Goal: Transaction & Acquisition: Purchase product/service

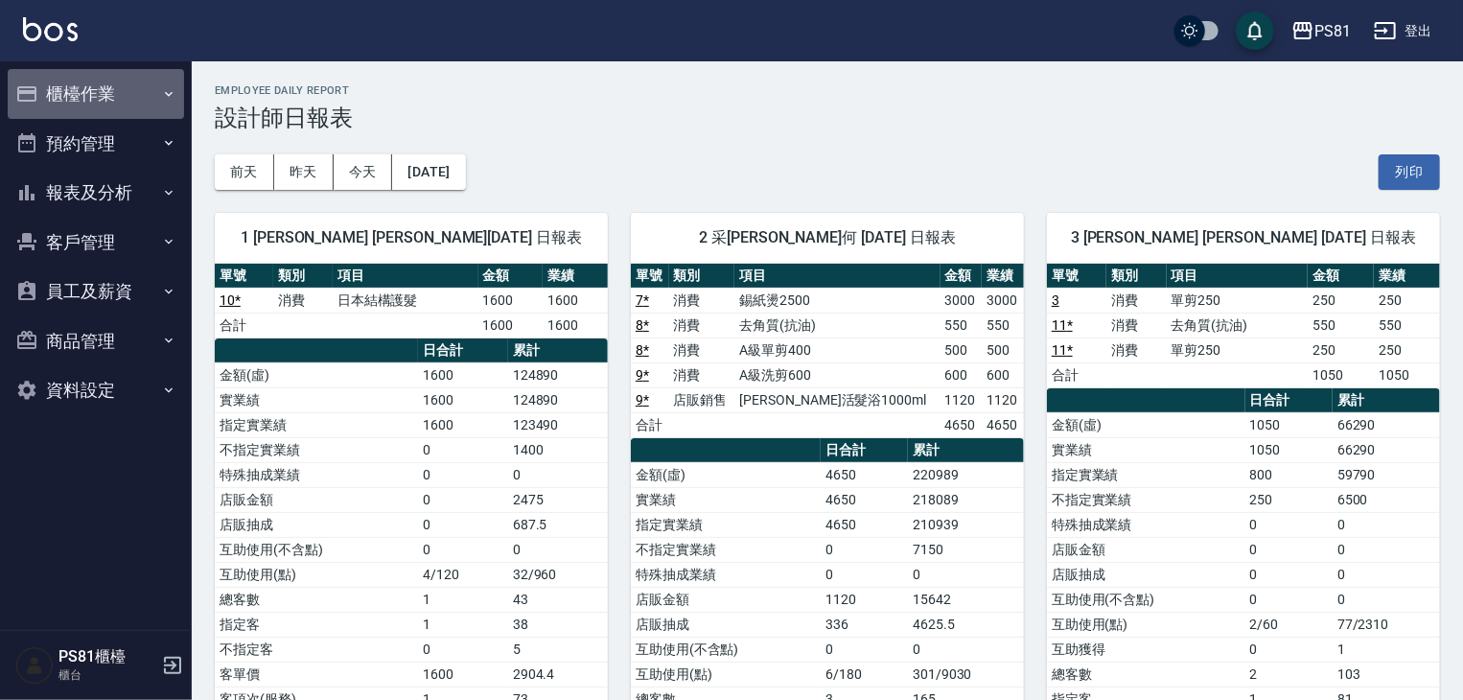
click at [73, 90] on button "櫃檯作業" at bounding box center [96, 94] width 176 height 50
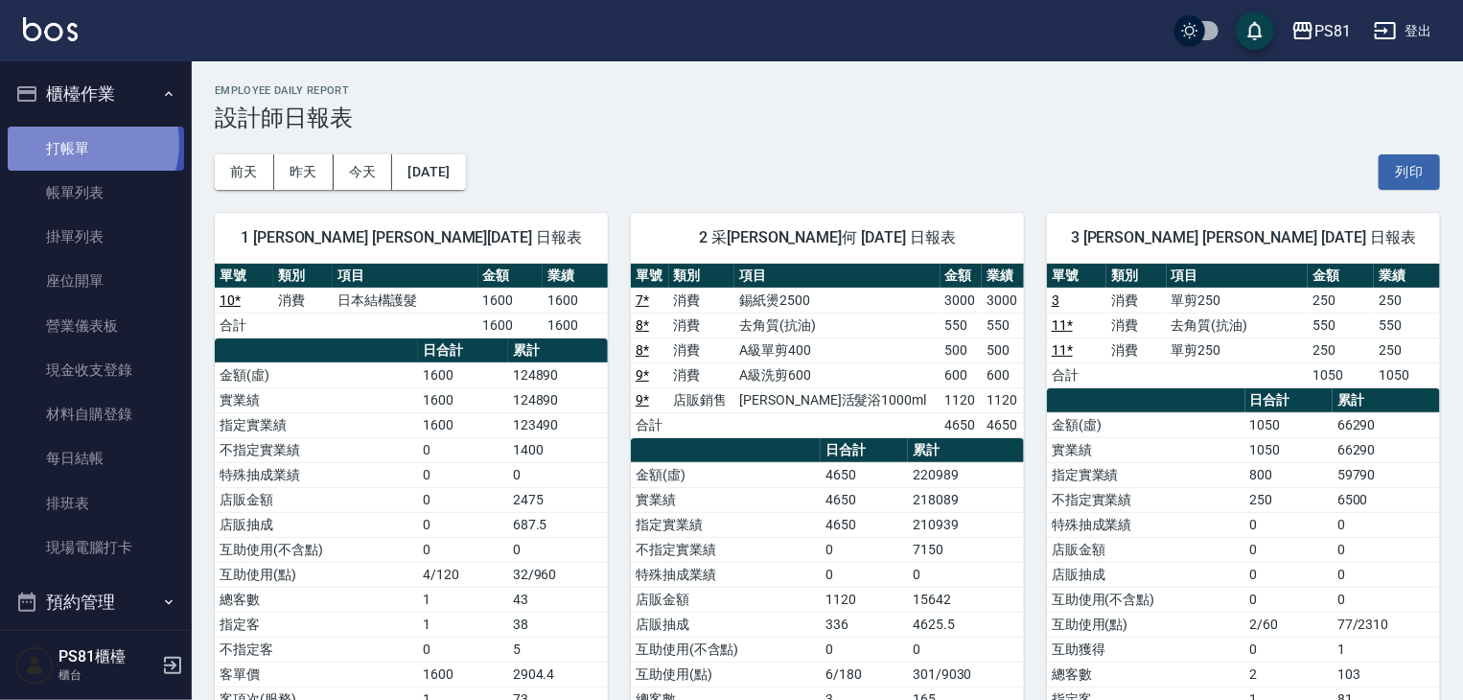
click at [83, 143] on link "打帳單" at bounding box center [96, 149] width 176 height 44
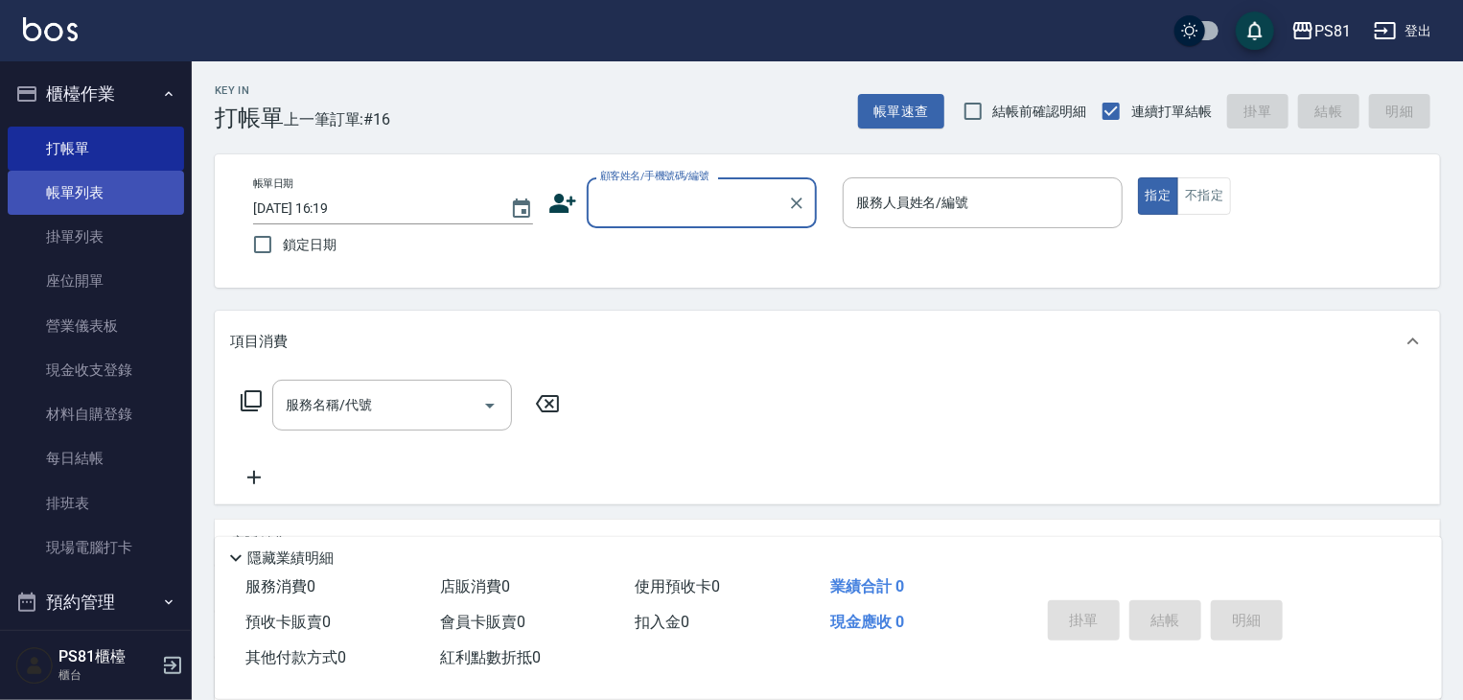
click at [84, 174] on link "帳單列表" at bounding box center [96, 193] width 176 height 44
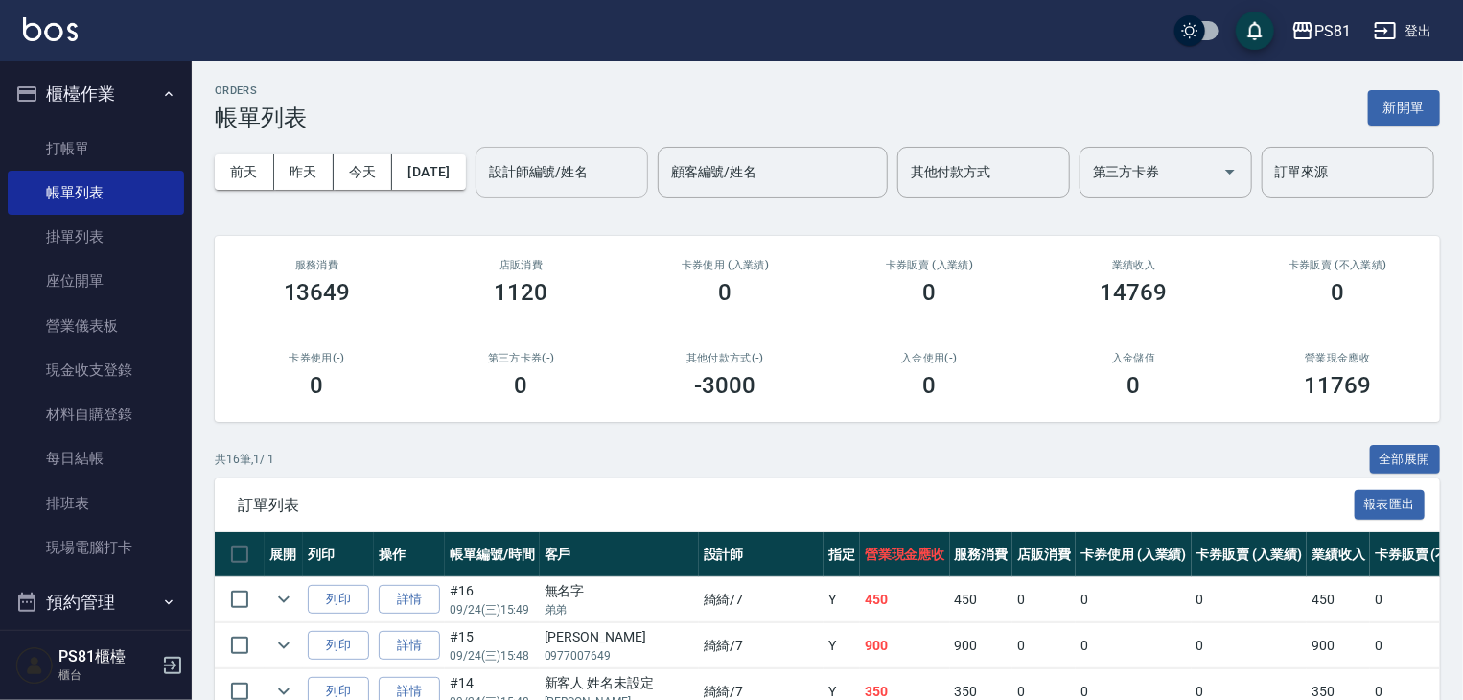
click at [484, 189] on input "設計師編號/姓名" at bounding box center [561, 172] width 155 height 34
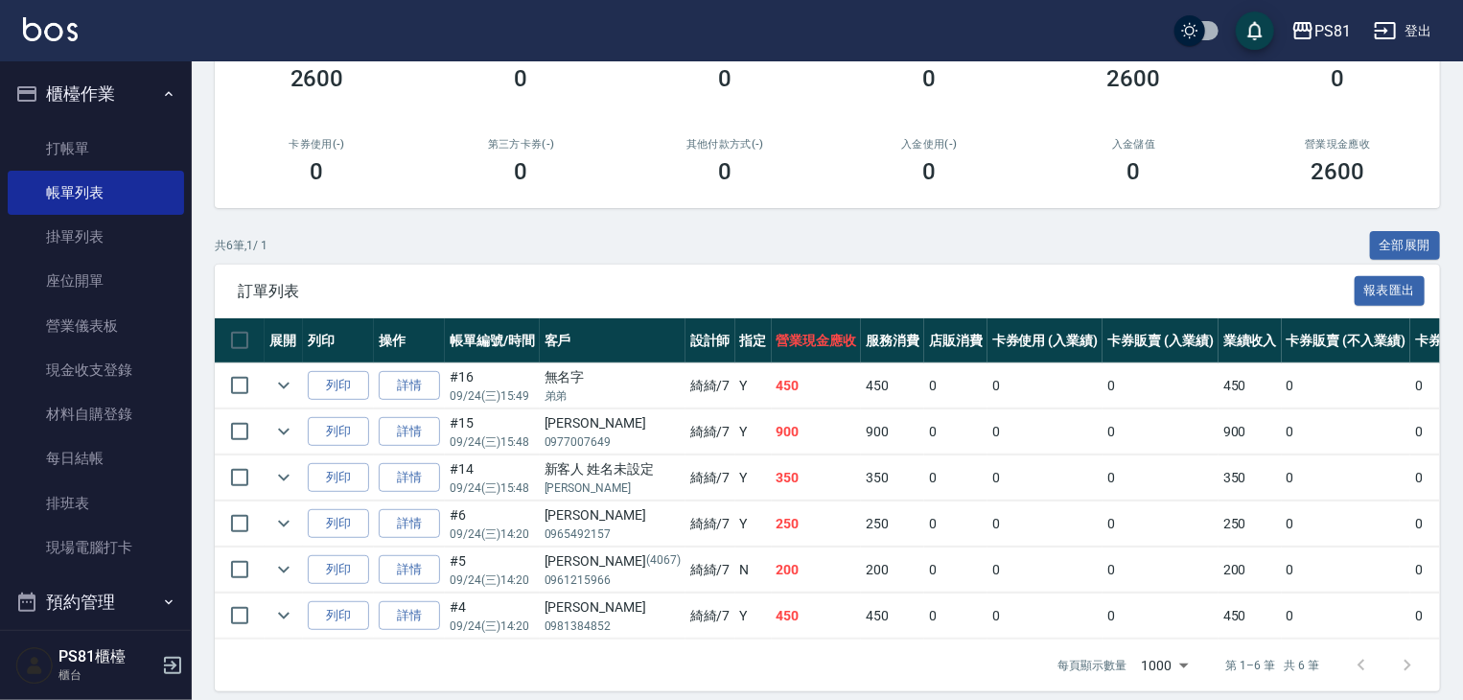
scroll to position [109, 0]
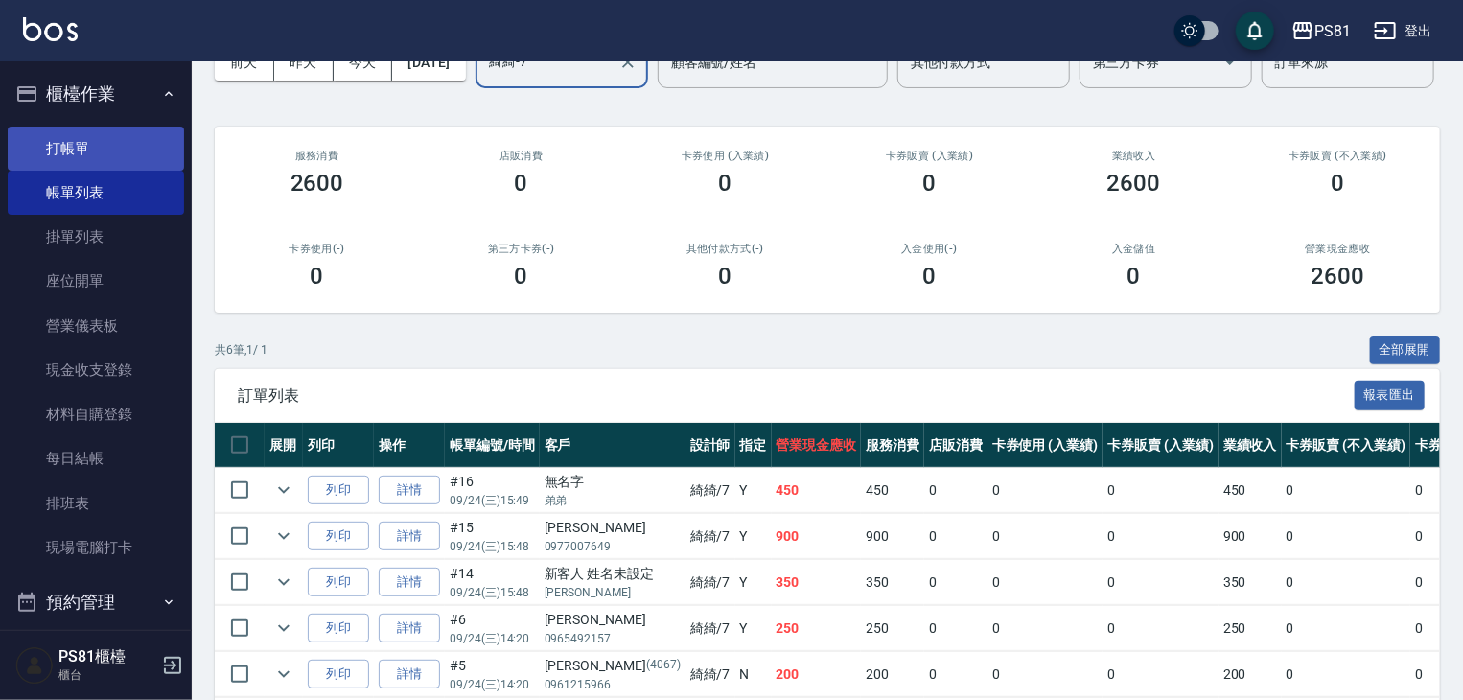
type input "綺綺-7"
click at [138, 171] on link "帳單列表" at bounding box center [96, 193] width 176 height 44
click at [135, 158] on link "打帳單" at bounding box center [96, 149] width 176 height 44
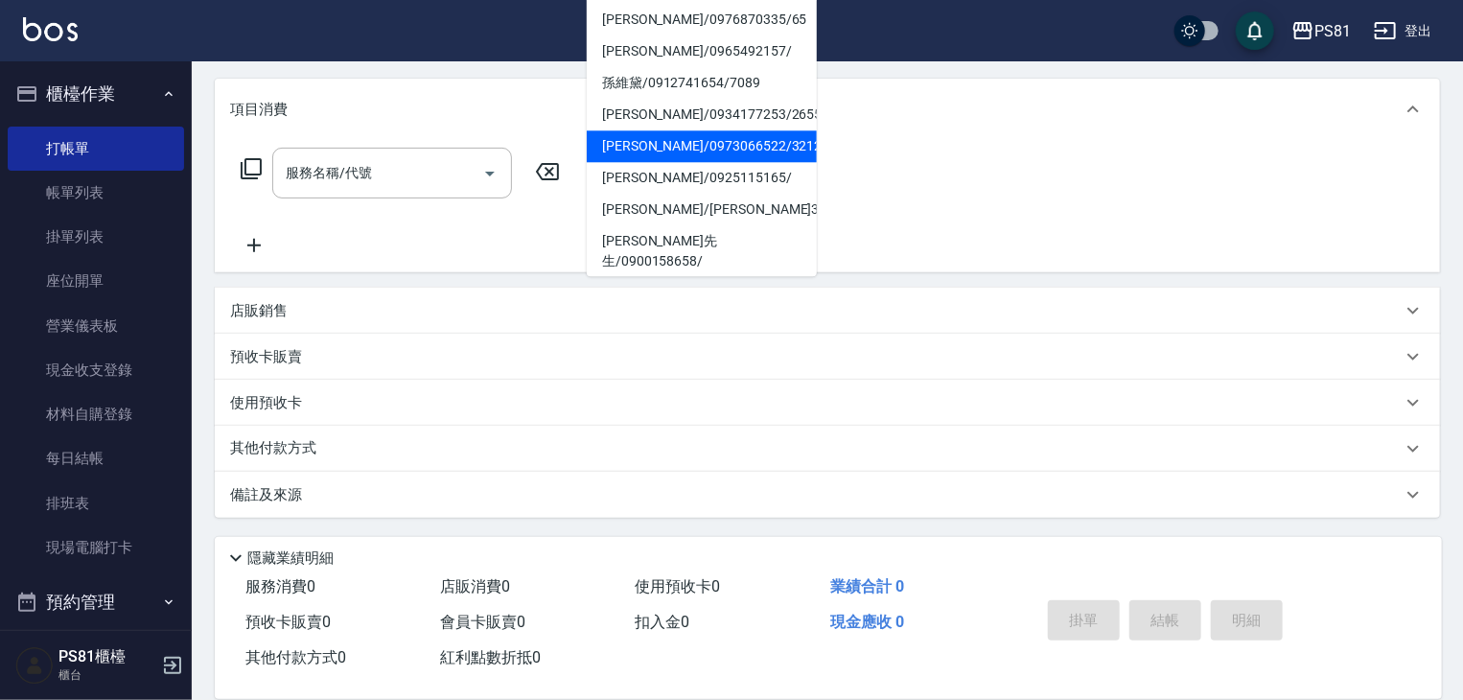
type input "65"
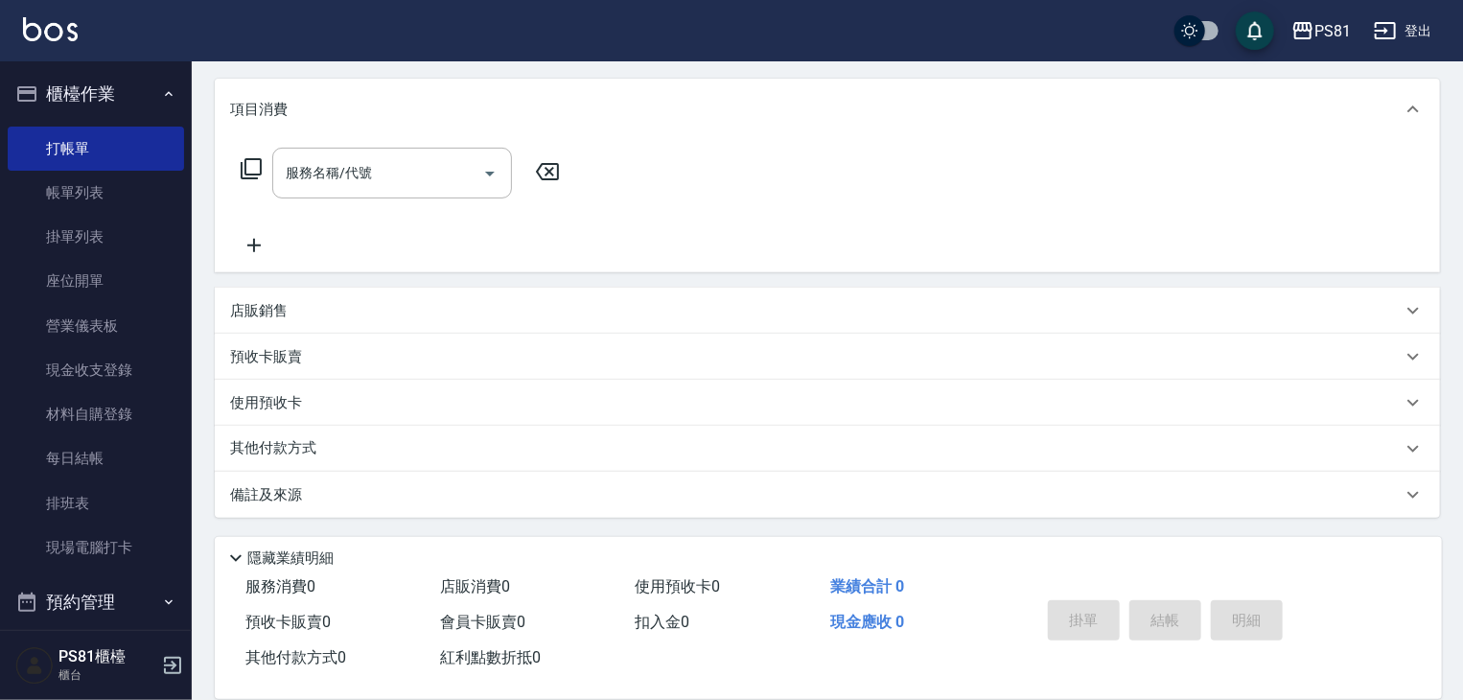
drag, startPoint x: 620, startPoint y: 291, endPoint x: 640, endPoint y: 281, distance: 22.7
click at [630, 285] on div "項目消費 服務名稱/代號 服務名稱/代號 店販銷售 服務人員姓名/編號 服務人員姓名/編號 商品代號/名稱 商品代號/名稱 預收卡販賣 卡券名稱/代號 卡券名…" at bounding box center [827, 298] width 1225 height 439
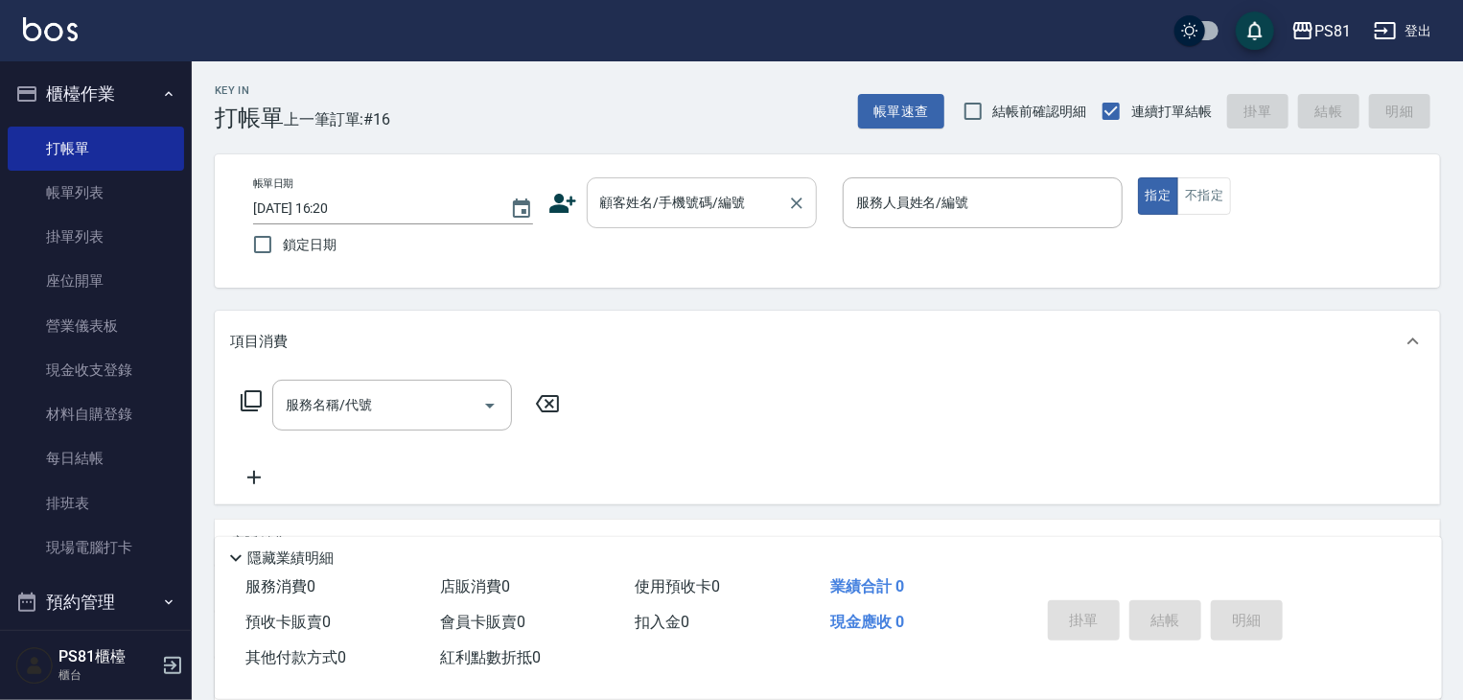
click at [660, 204] on input "顧客姓名/手機號碼/編號" at bounding box center [687, 203] width 184 height 34
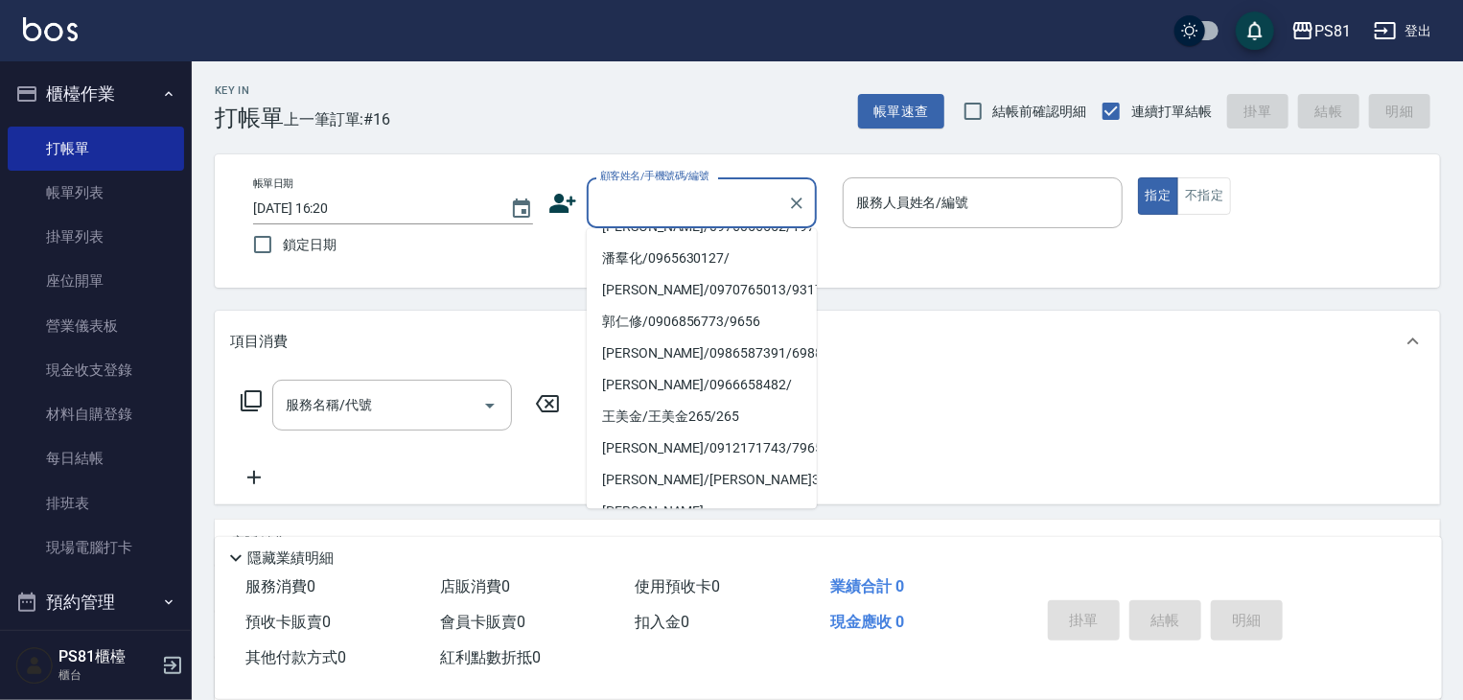
scroll to position [368, 0]
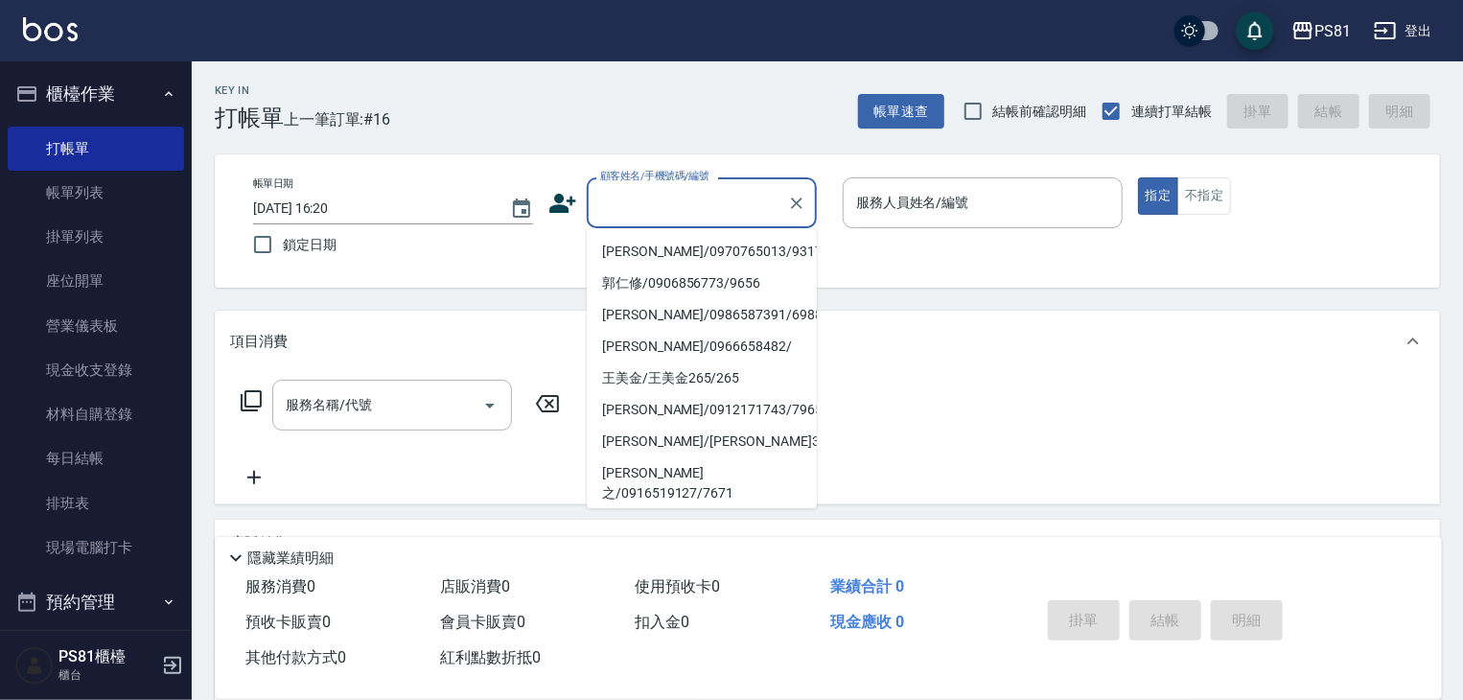
click at [621, 408] on ul "[PERSON_NAME]/0976870335/65 [PERSON_NAME]/0965492157/ [PERSON_NAME]/0912741654/…" at bounding box center [702, 368] width 230 height 280
click at [621, 426] on li "[PERSON_NAME]/[PERSON_NAME]3656/3656" at bounding box center [702, 442] width 230 height 32
type input "[PERSON_NAME]/[PERSON_NAME]3656/3656"
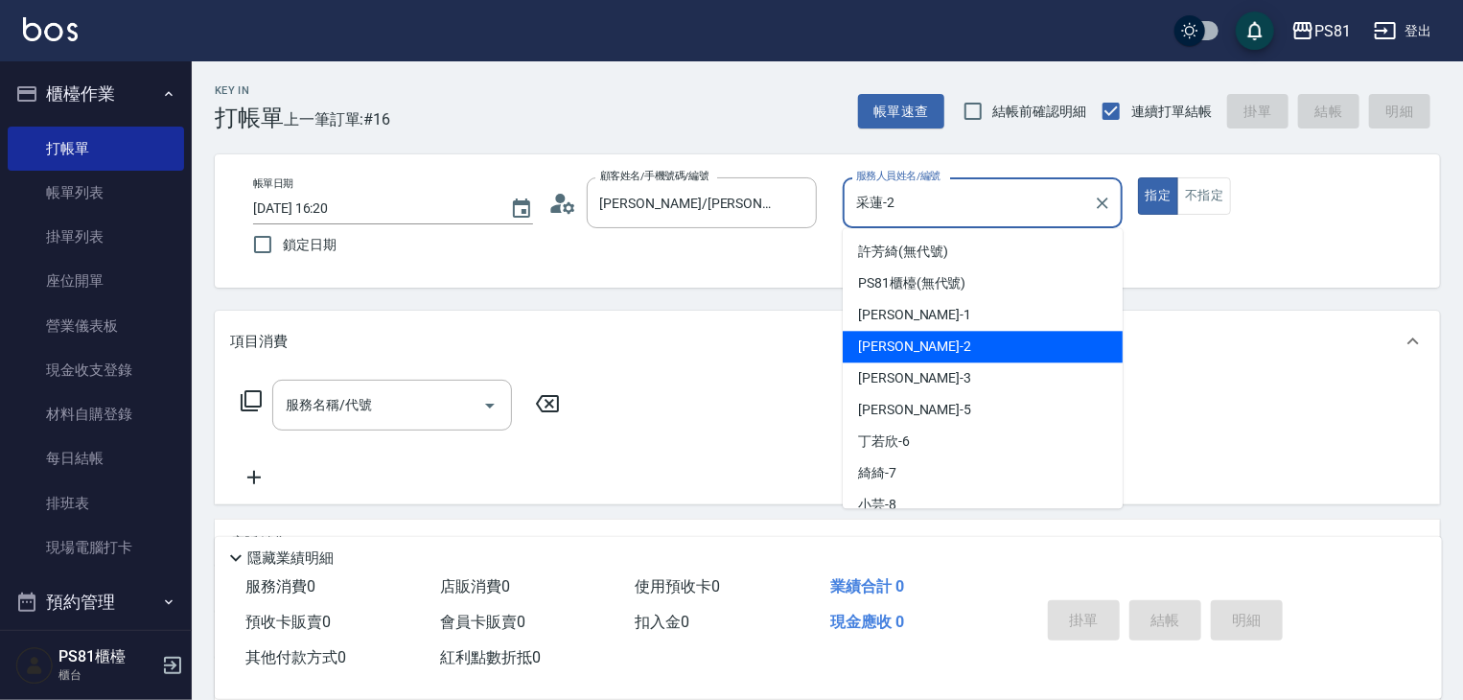
click at [875, 197] on input "采蓮-2" at bounding box center [968, 203] width 234 height 34
click at [876, 197] on input "采蓮-2" at bounding box center [968, 203] width 234 height 34
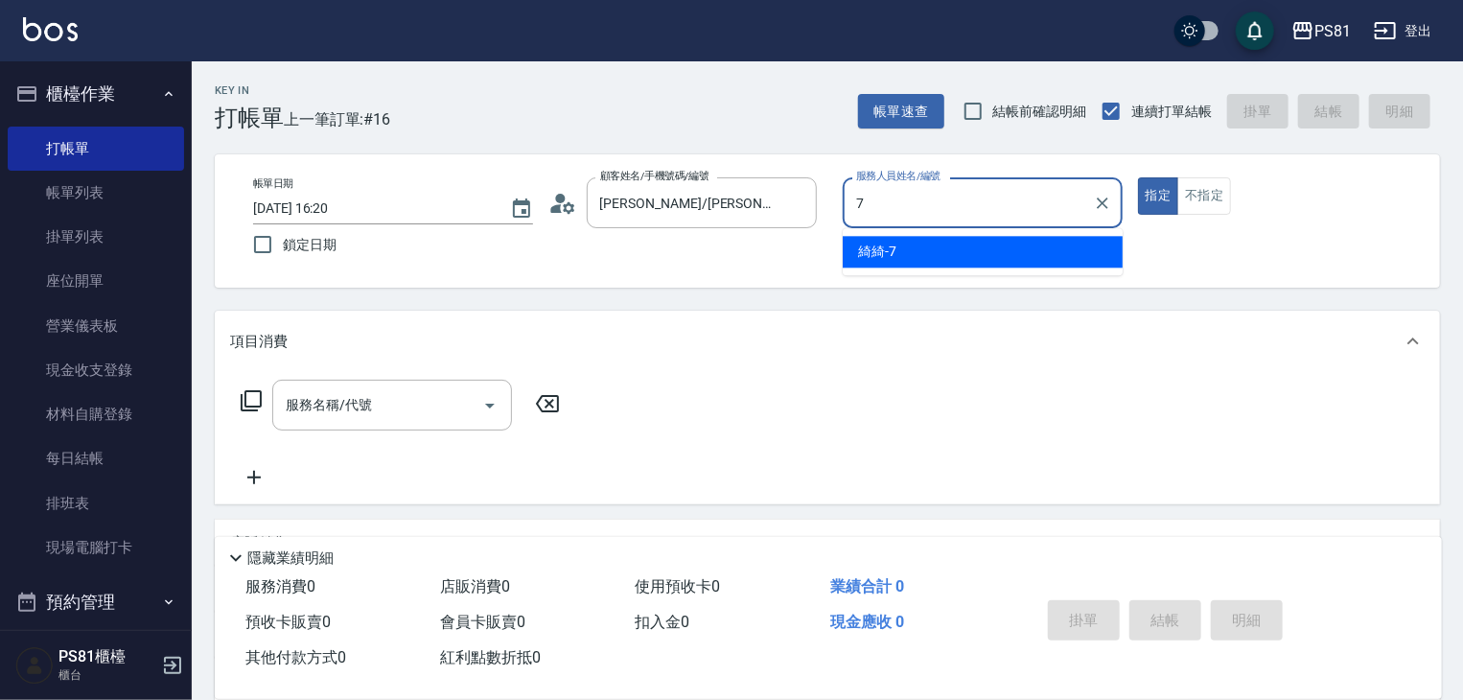
type input "綺綺-7"
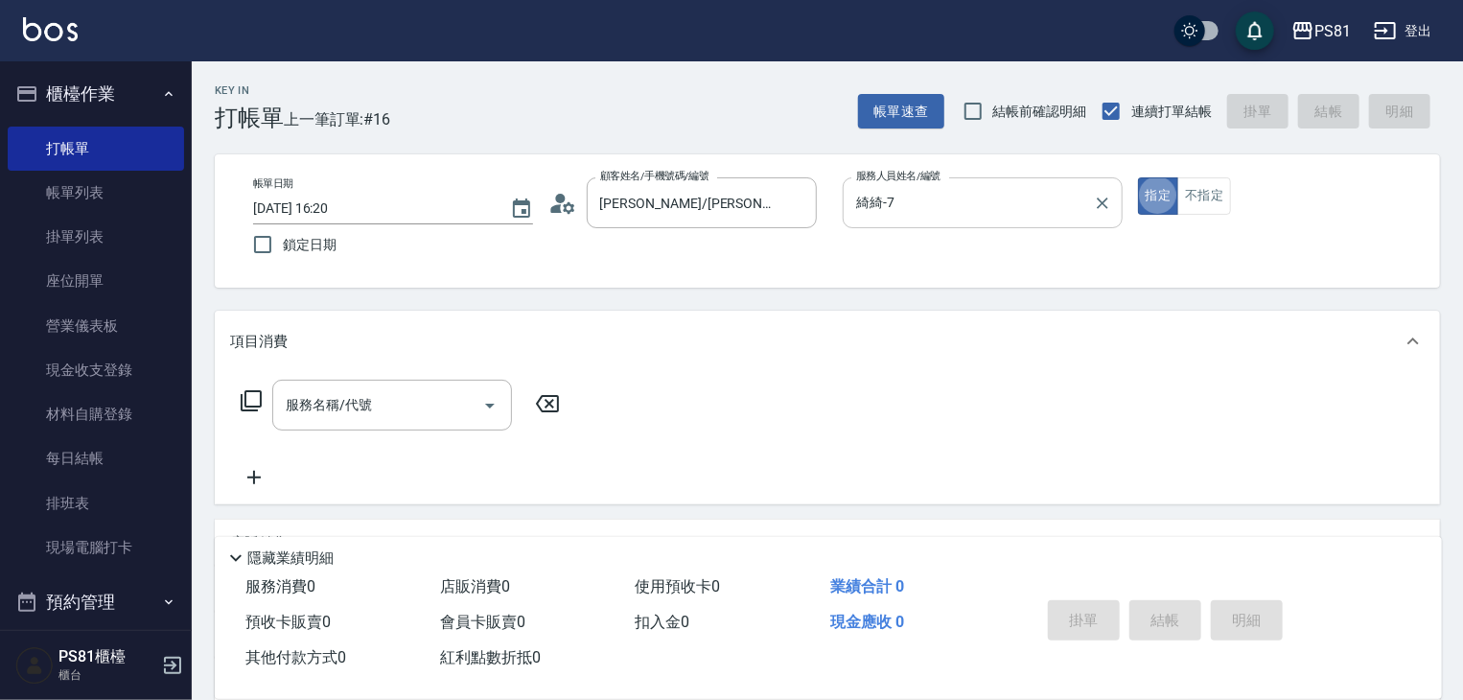
type button "true"
click at [426, 415] on input "服務名稱/代號" at bounding box center [378, 405] width 194 height 34
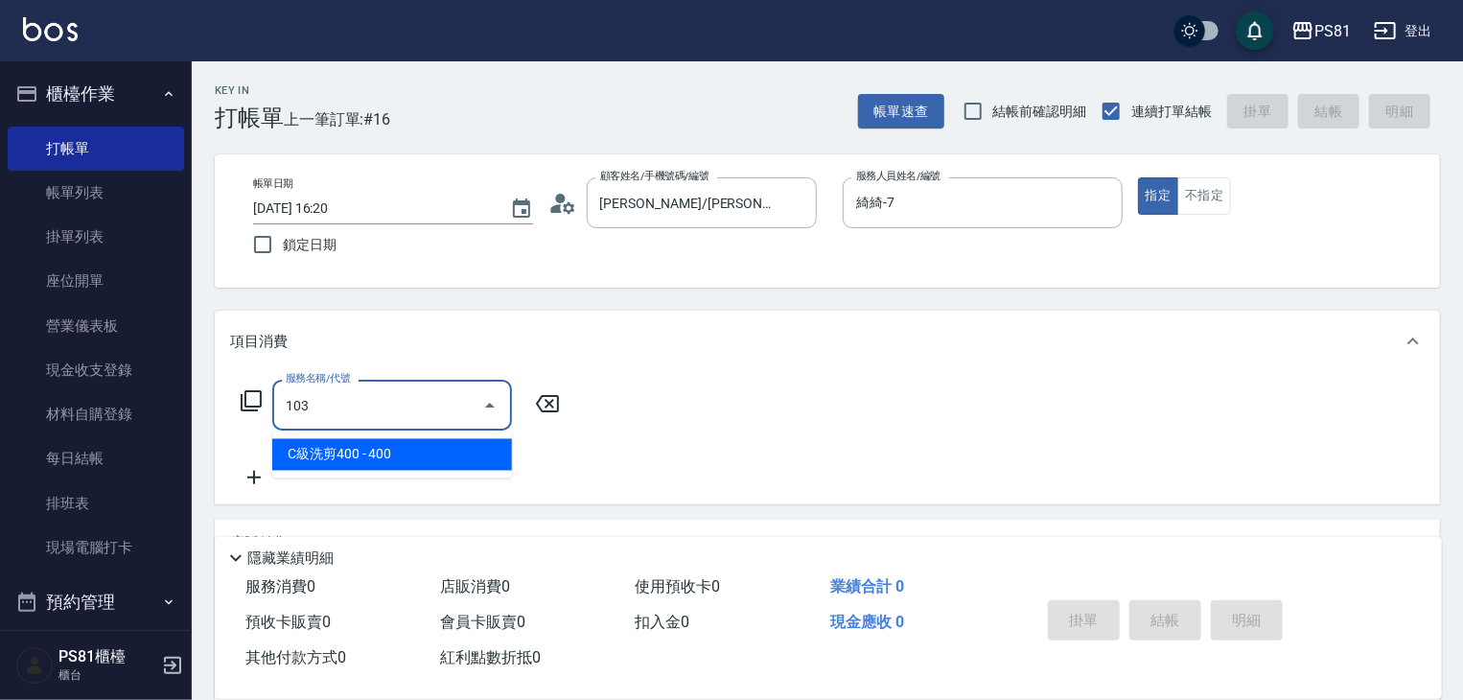
type input "C級洗剪400(103)"
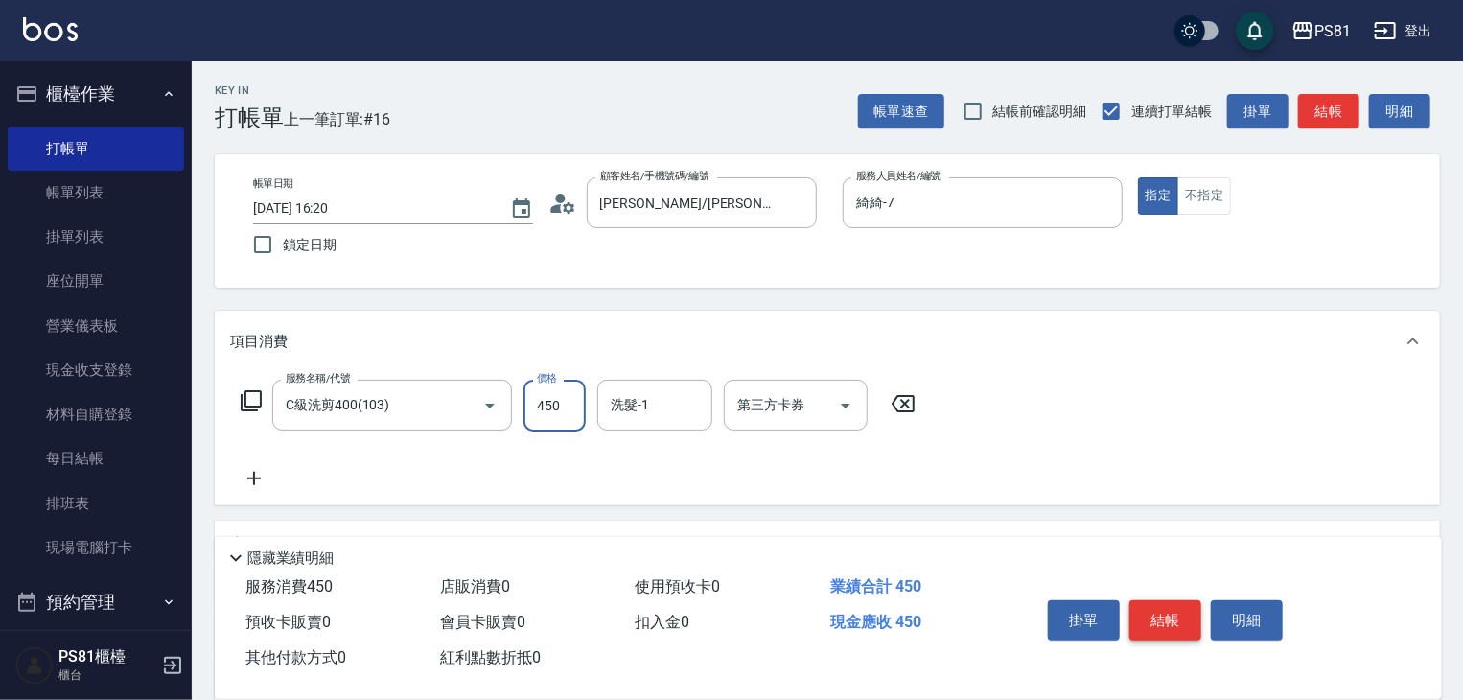
type input "450"
click at [1149, 616] on button "結帳" at bounding box center [1165, 620] width 72 height 40
